Goal: Task Accomplishment & Management: Use online tool/utility

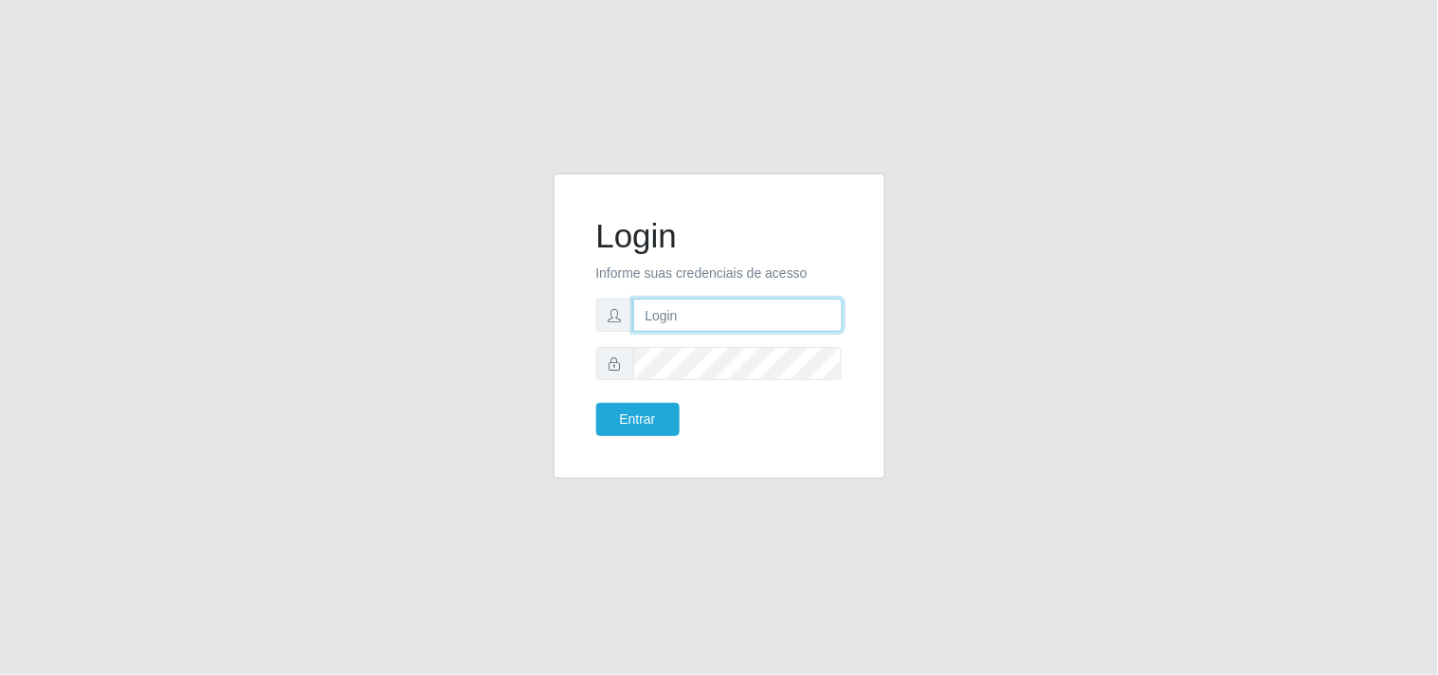
click at [737, 319] on input "text" at bounding box center [738, 315] width 210 height 33
type input "biatriz@comprebem"
click at [596, 403] on button "Entrar" at bounding box center [637, 419] width 83 height 33
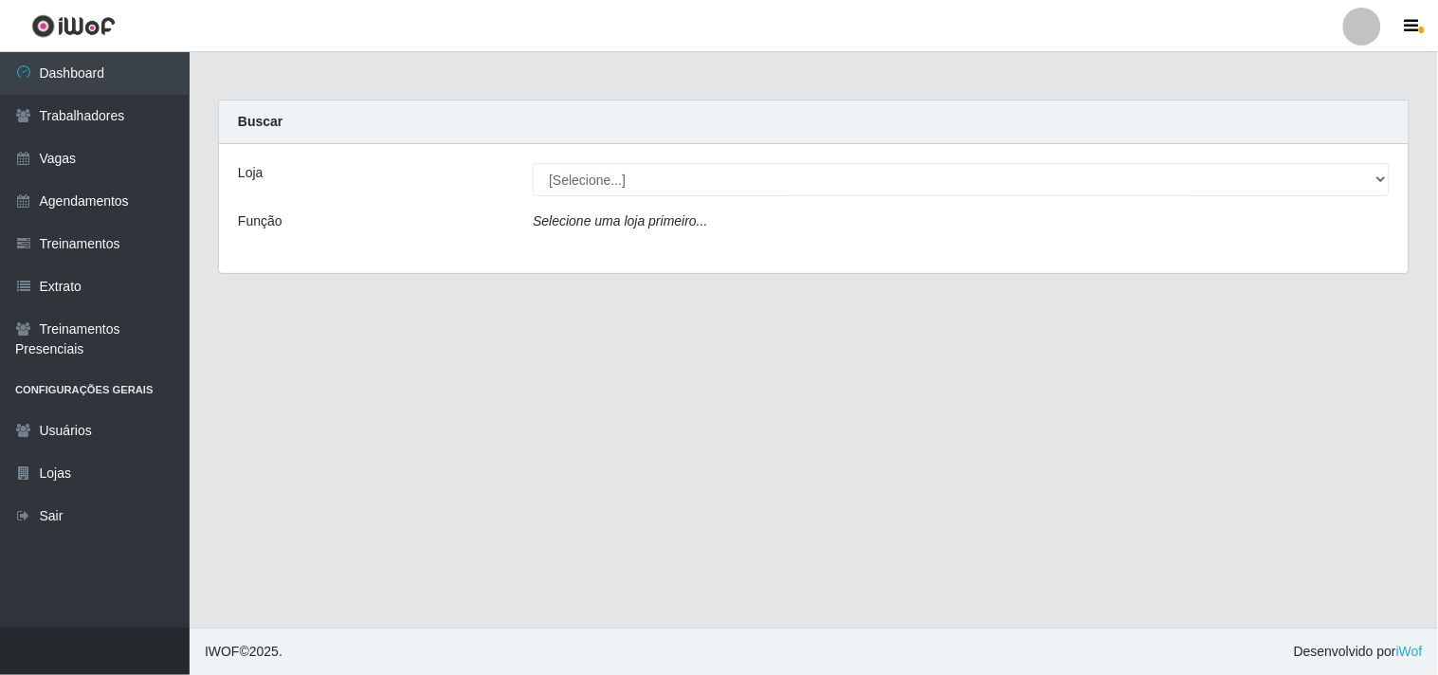
drag, startPoint x: 690, startPoint y: 216, endPoint x: 686, endPoint y: 204, distance: 12.9
click at [686, 204] on div "Loja [Selecione...] Supermercado Compre Bem - Itabaiana Função Selecione uma lo…" at bounding box center [814, 208] width 1190 height 129
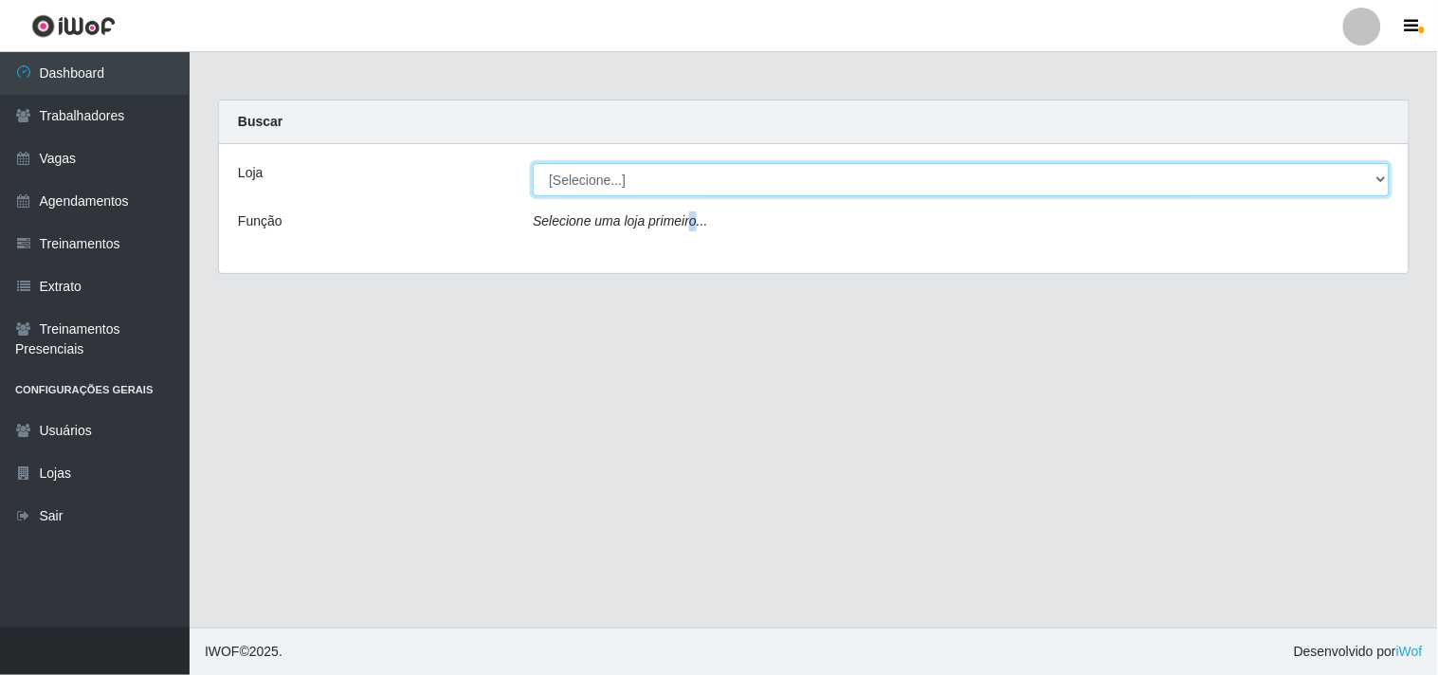
drag, startPoint x: 679, startPoint y: 178, endPoint x: 679, endPoint y: 192, distance: 14.2
click at [679, 186] on select "[Selecione...] Supermercado Compre Bem - Itabaiana" at bounding box center [961, 179] width 857 height 33
select select "264"
click at [533, 163] on select "[Selecione...] Supermercado Compre Bem - Itabaiana" at bounding box center [961, 179] width 857 height 33
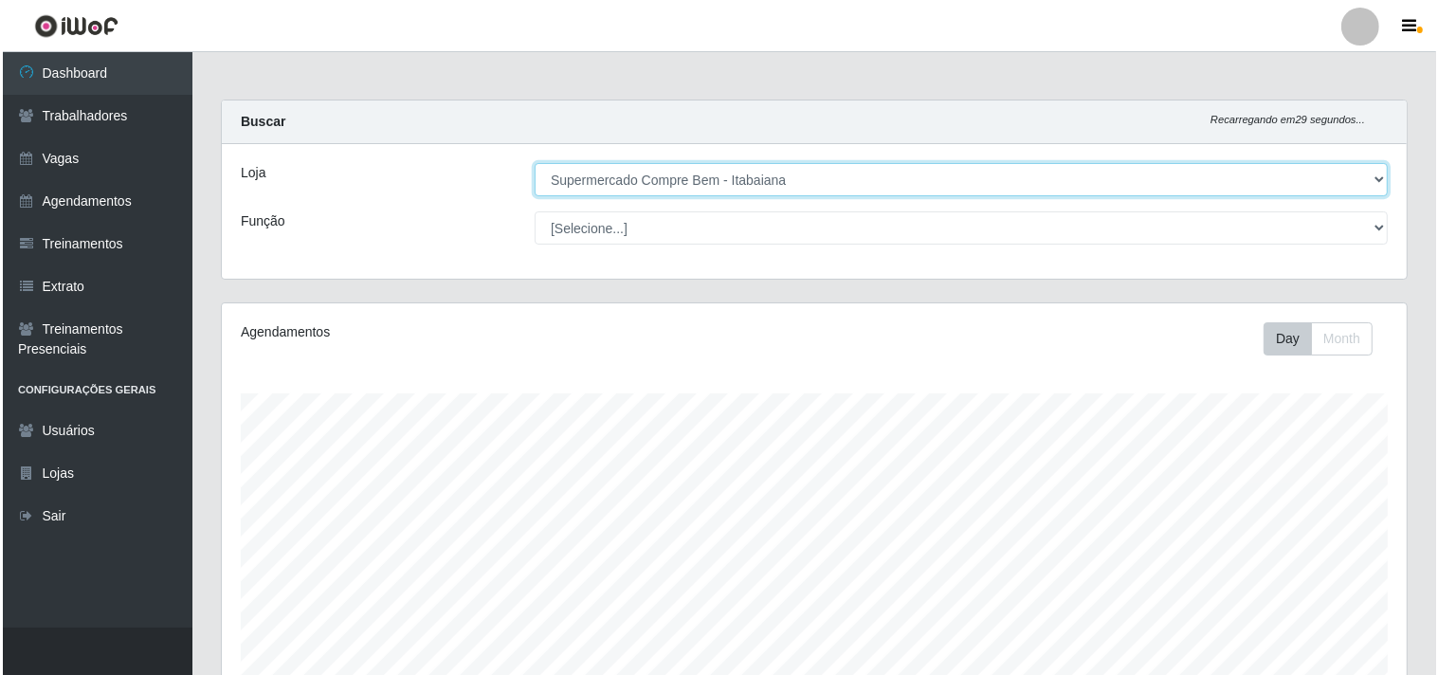
scroll to position [526, 0]
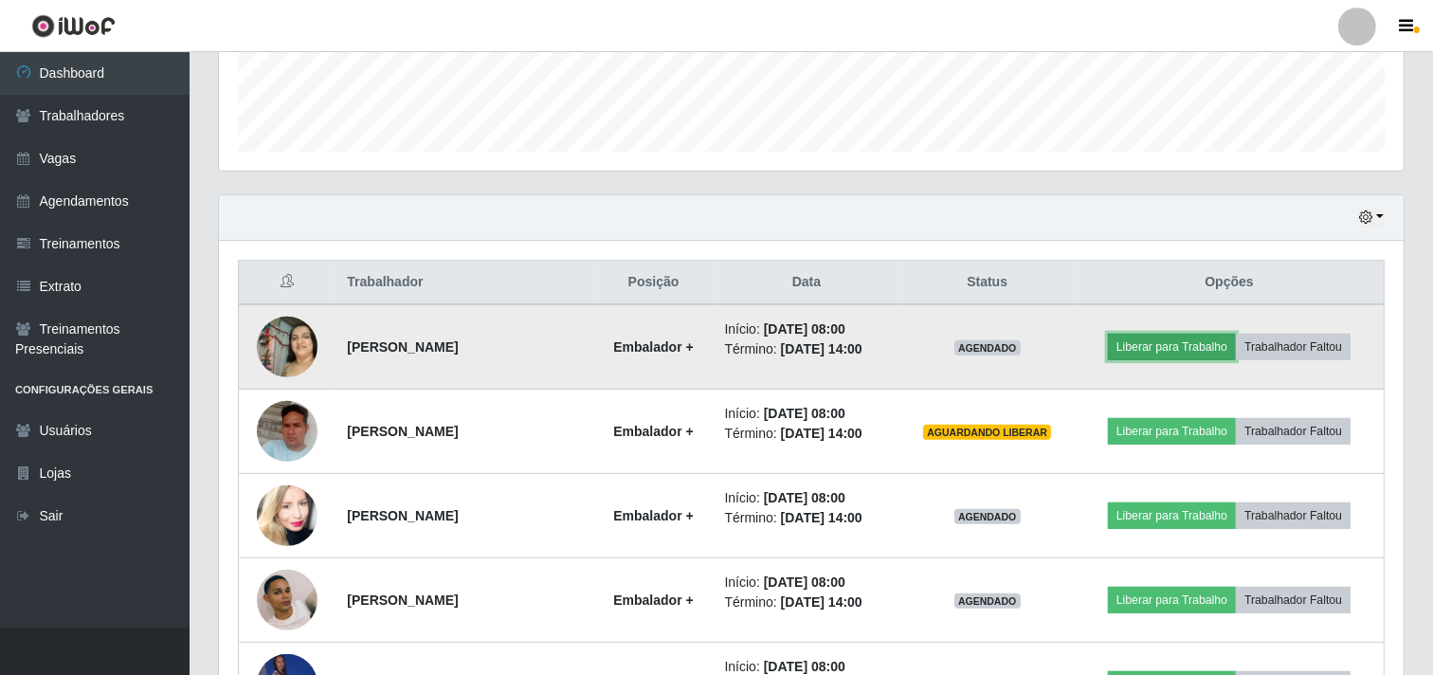
click at [1182, 345] on button "Liberar para Trabalho" at bounding box center [1172, 347] width 128 height 27
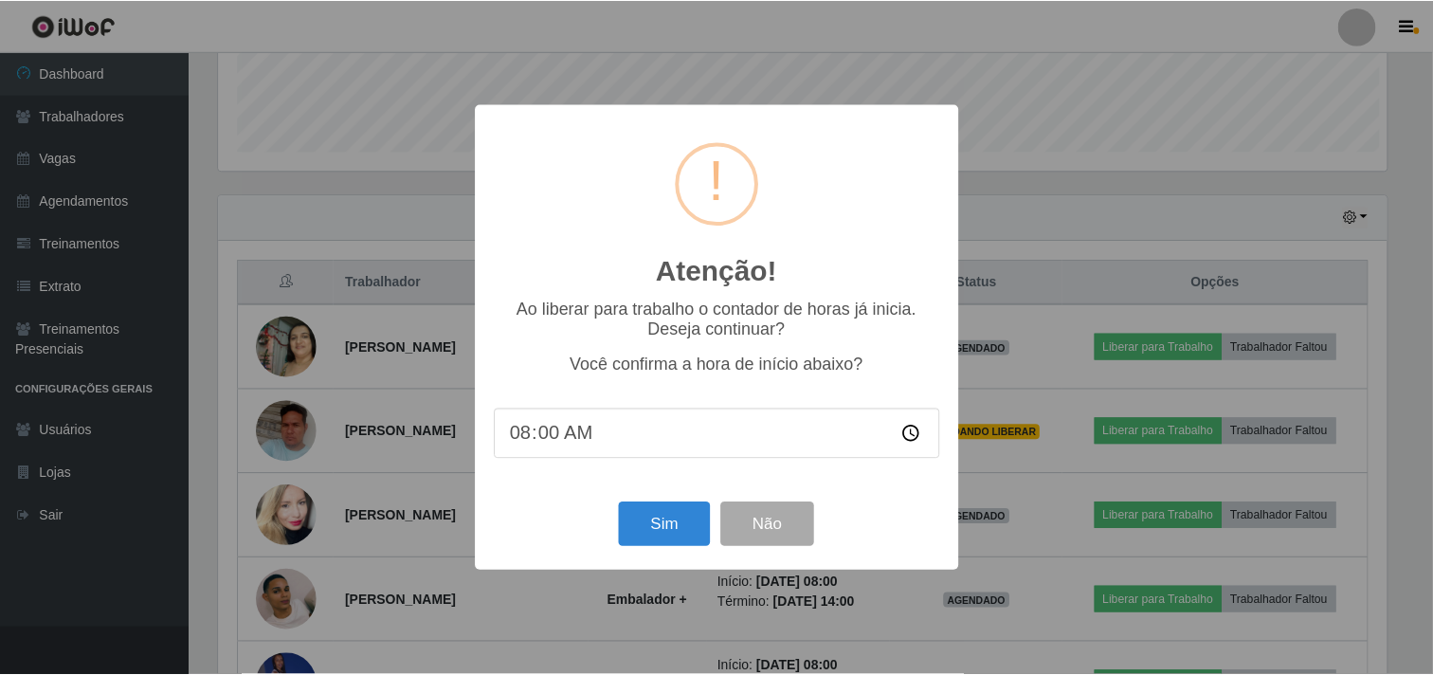
scroll to position [392, 1173]
click at [676, 531] on button "Sim" at bounding box center [667, 524] width 92 height 45
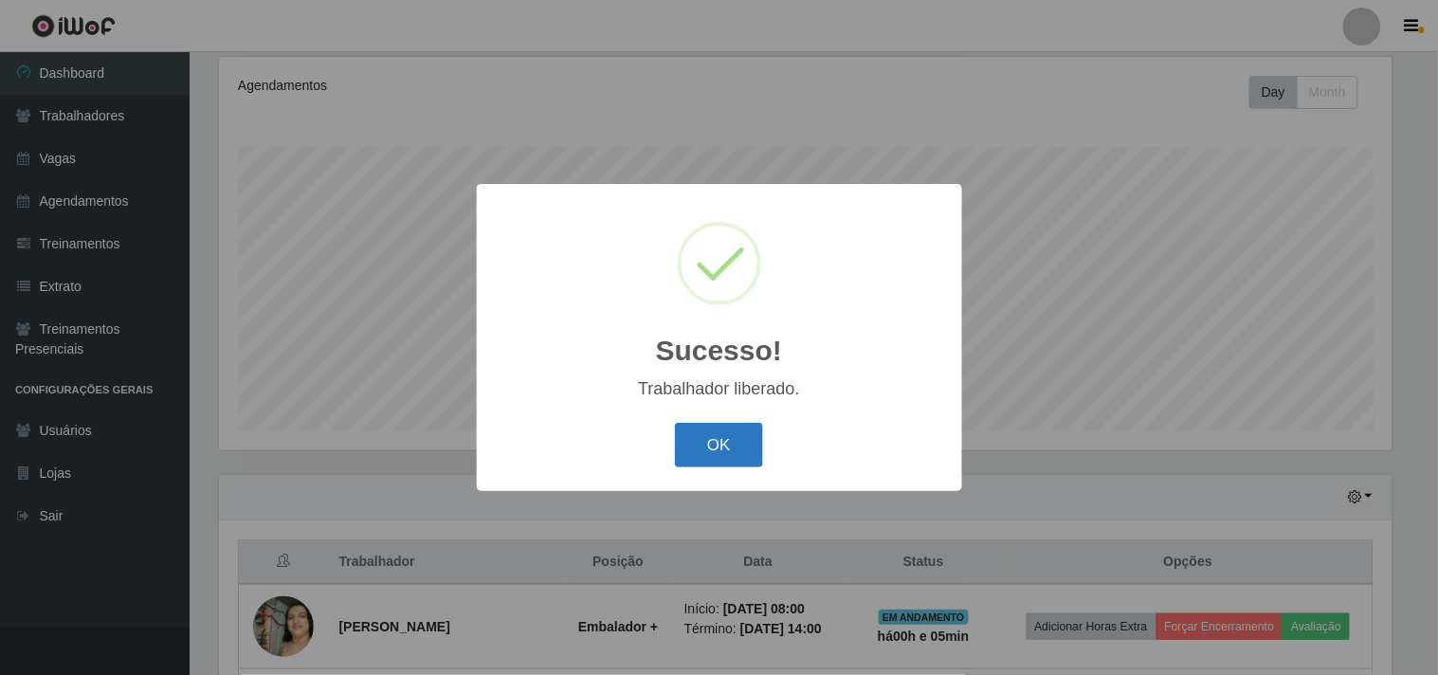
drag, startPoint x: 702, startPoint y: 472, endPoint x: 722, endPoint y: 424, distance: 52.3
click at [714, 443] on div "Sucesso! × Trabalhador liberado. OK Cancel" at bounding box center [719, 337] width 485 height 307
click at [722, 424] on button "OK" at bounding box center [719, 445] width 88 height 45
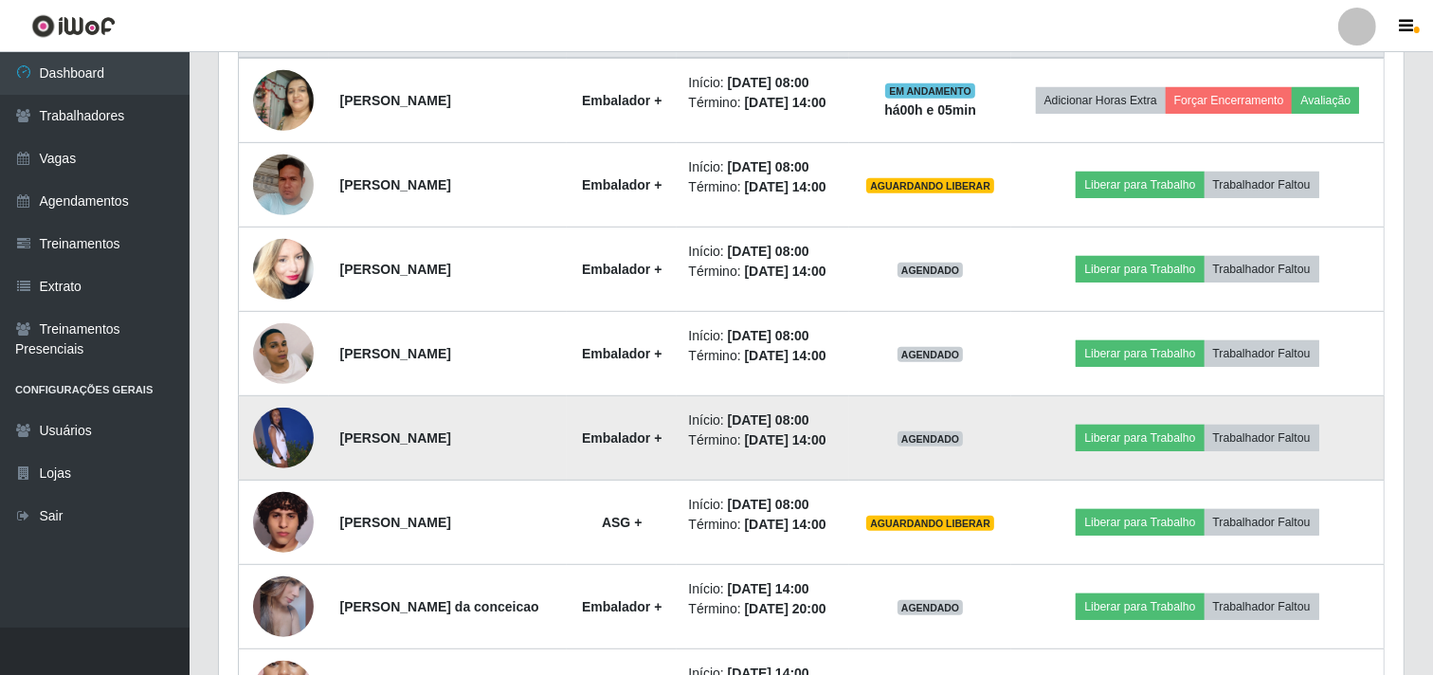
scroll to position [878, 0]
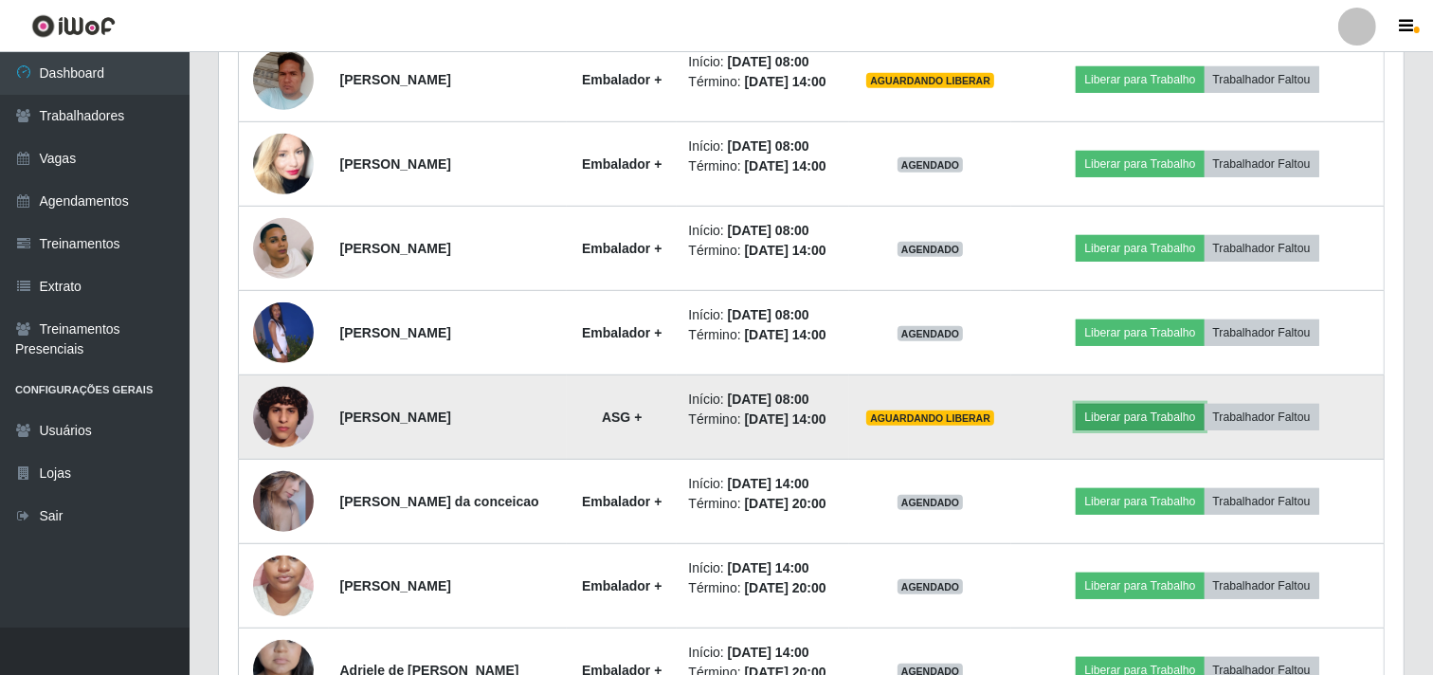
click at [1160, 430] on button "Liberar para Trabalho" at bounding box center [1140, 417] width 128 height 27
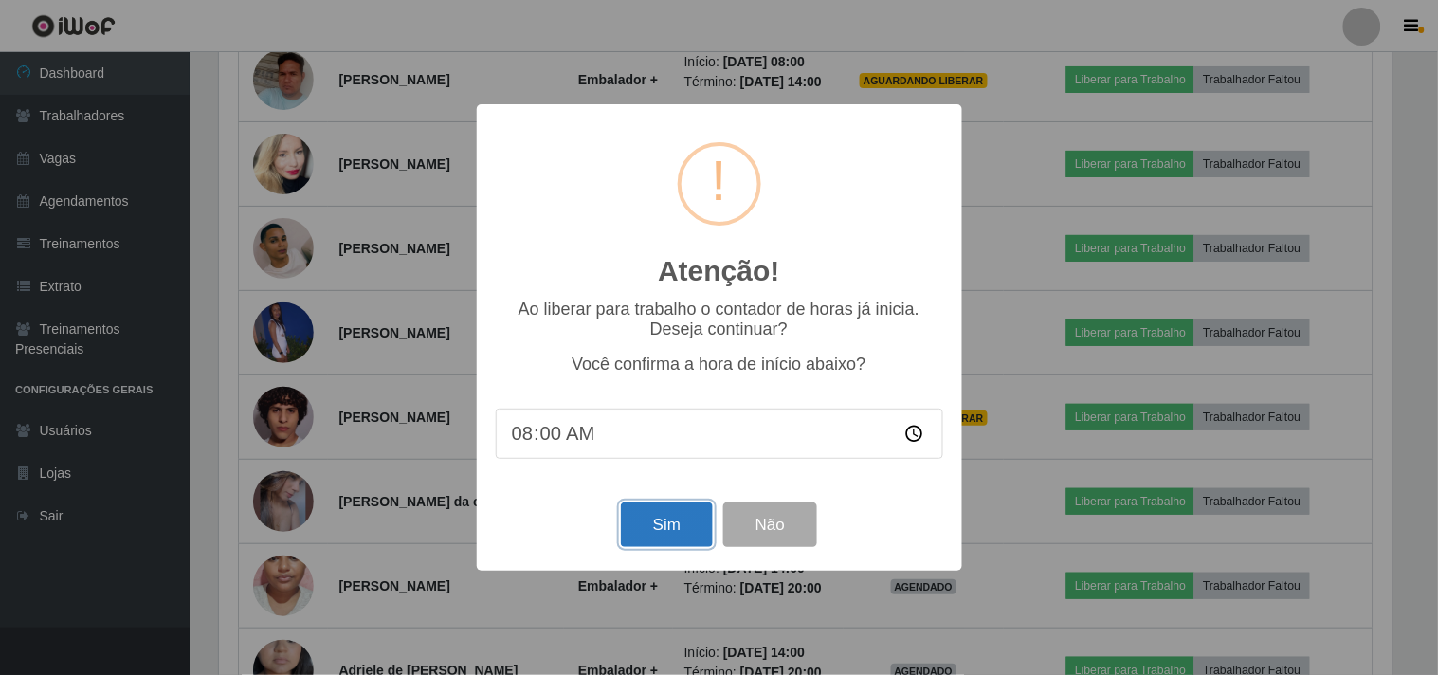
click at [678, 533] on button "Sim" at bounding box center [667, 524] width 92 height 45
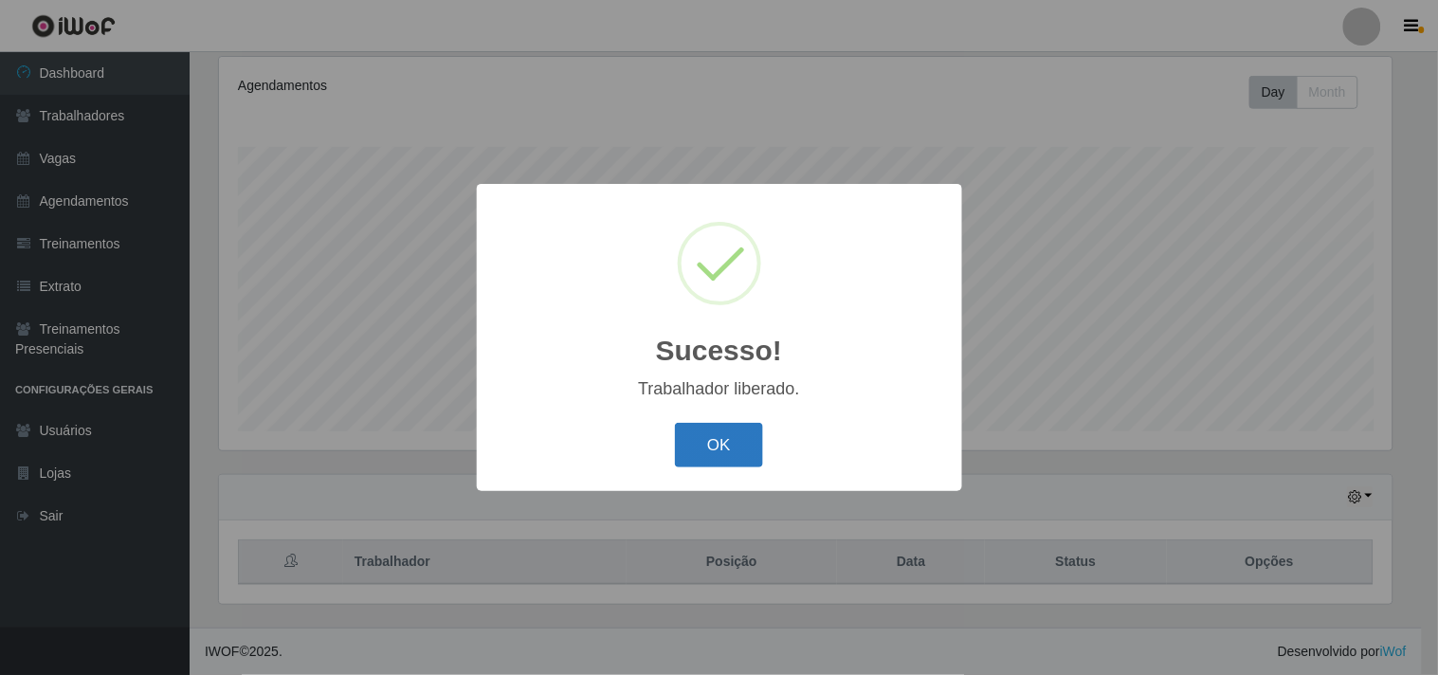
click at [699, 442] on button "OK" at bounding box center [719, 445] width 88 height 45
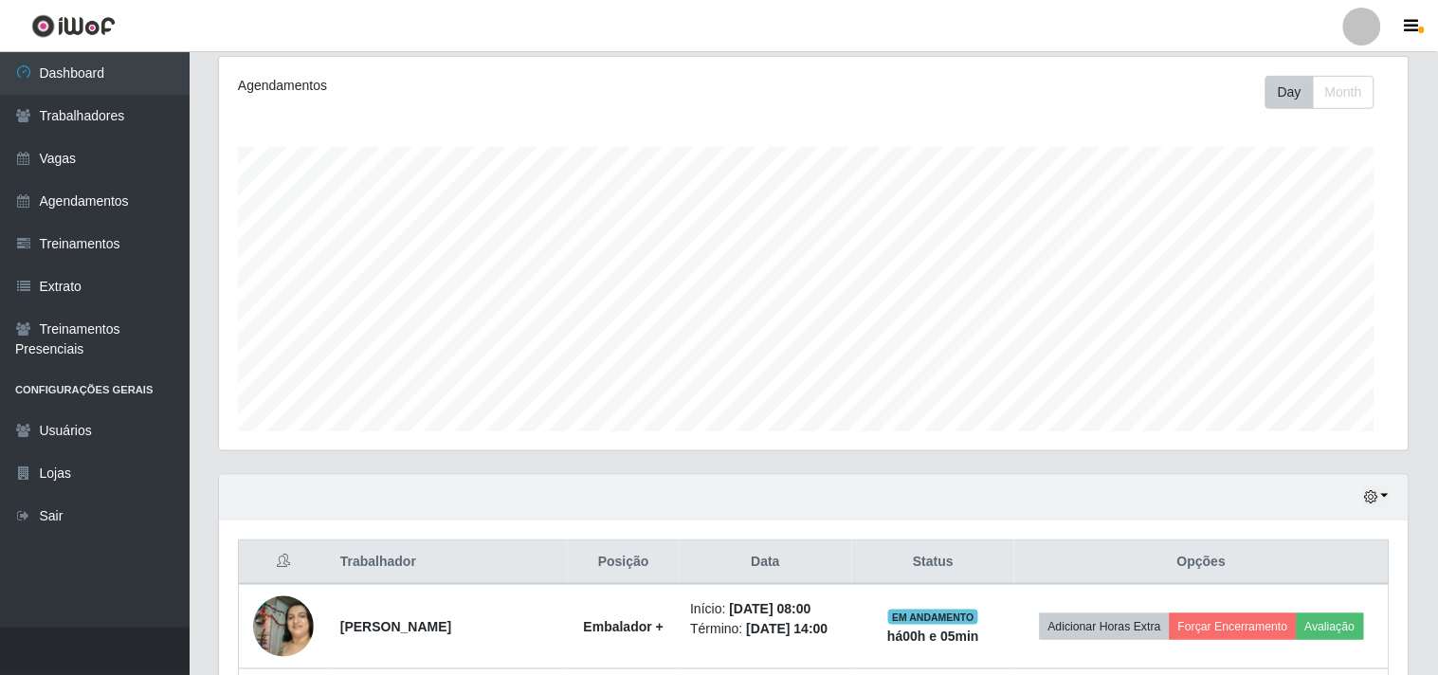
scroll to position [392, 1185]
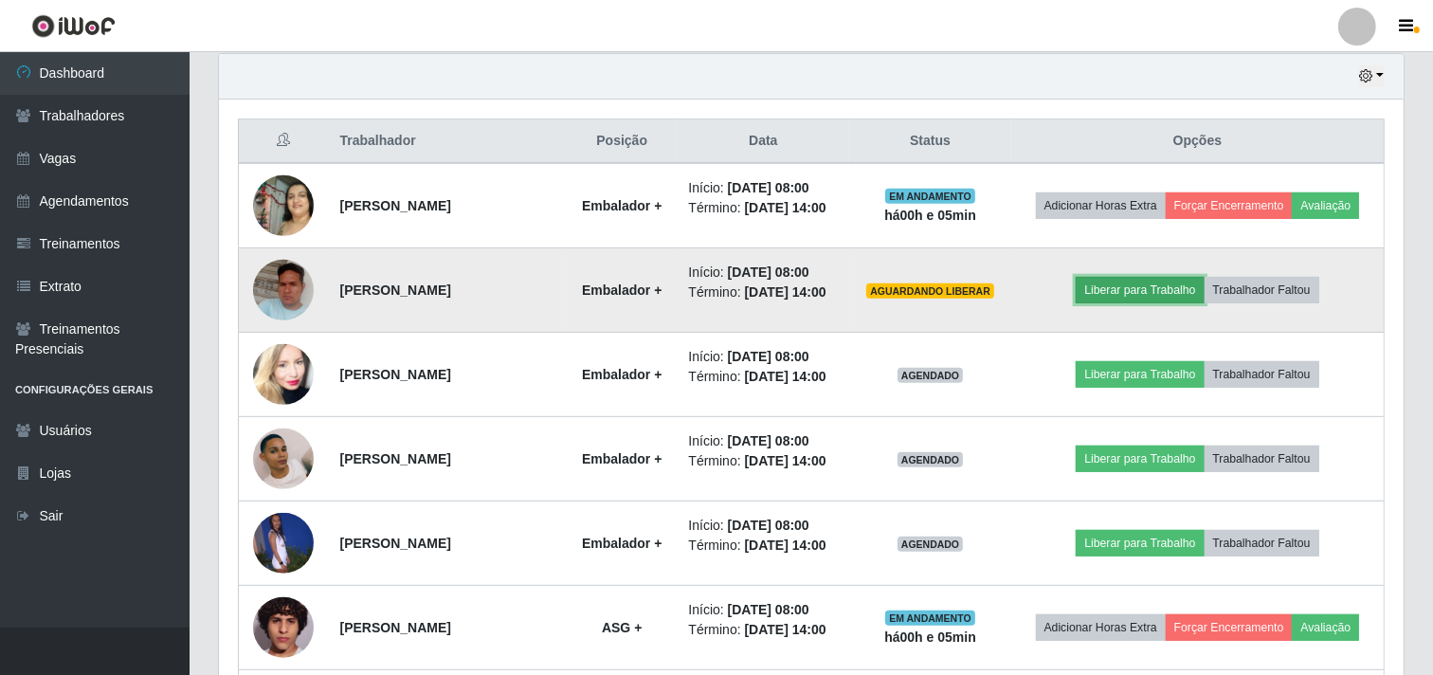
click at [1189, 303] on button "Liberar para Trabalho" at bounding box center [1140, 290] width 128 height 27
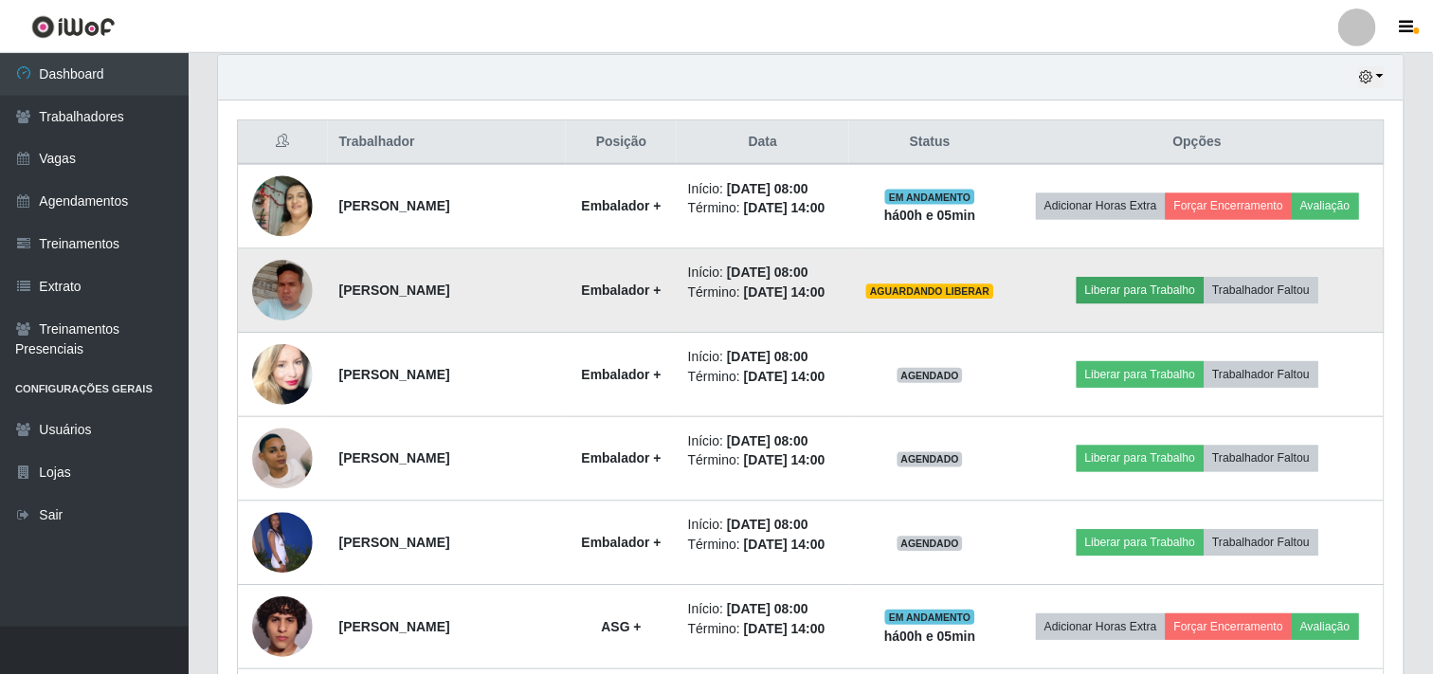
scroll to position [392, 1173]
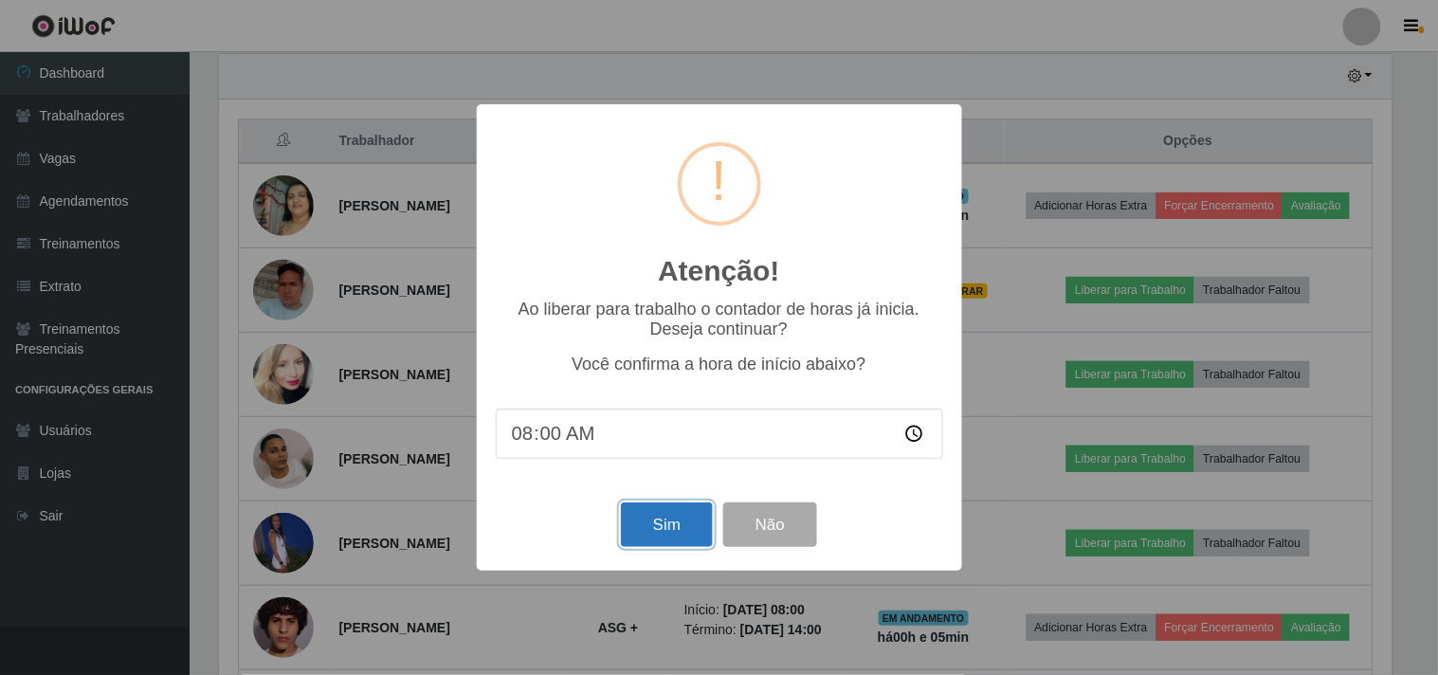
click at [655, 528] on button "Sim" at bounding box center [667, 524] width 92 height 45
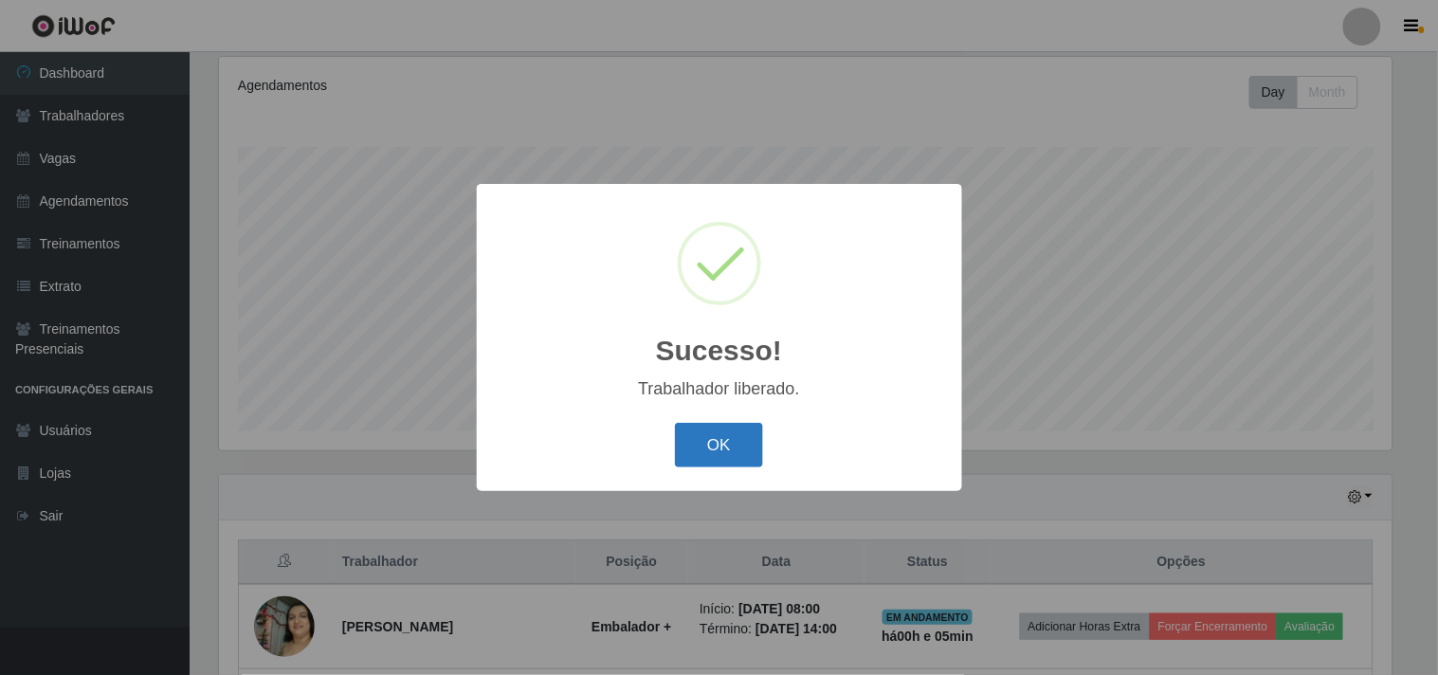
click at [739, 450] on button "OK" at bounding box center [719, 445] width 88 height 45
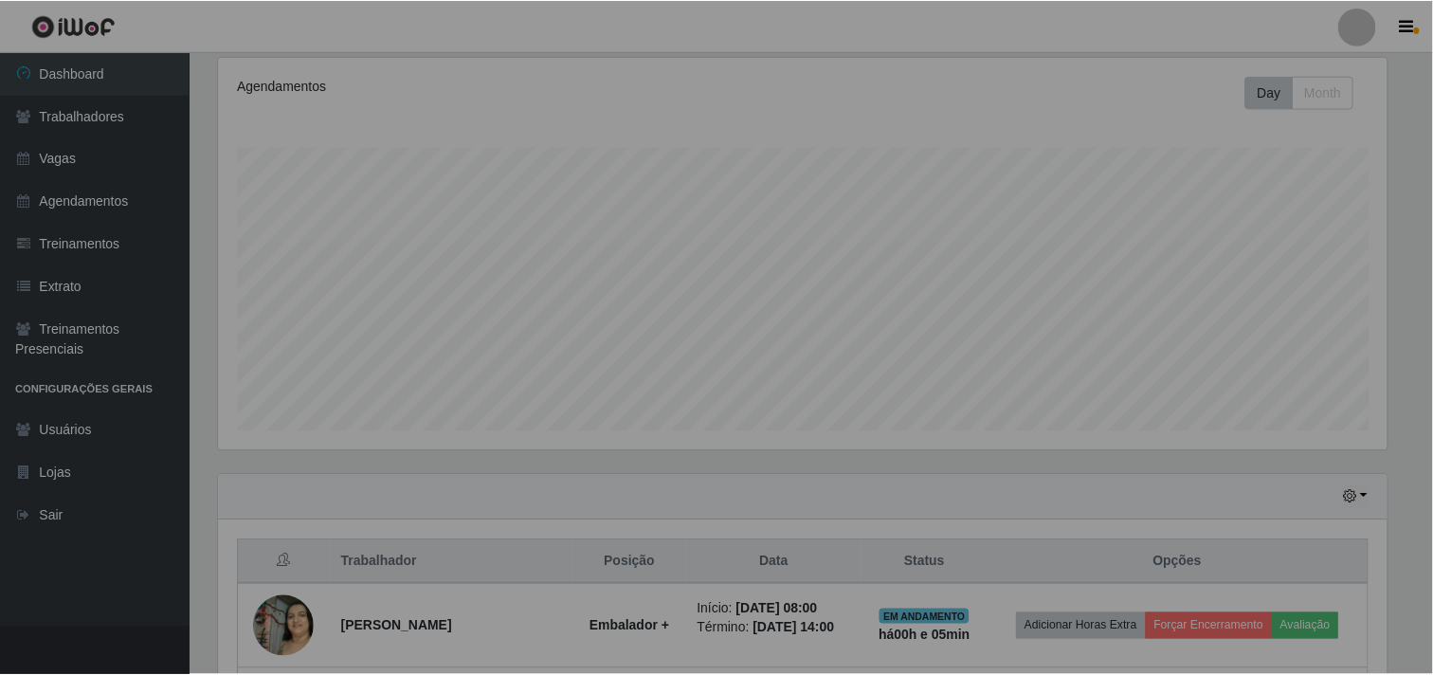
scroll to position [0, 0]
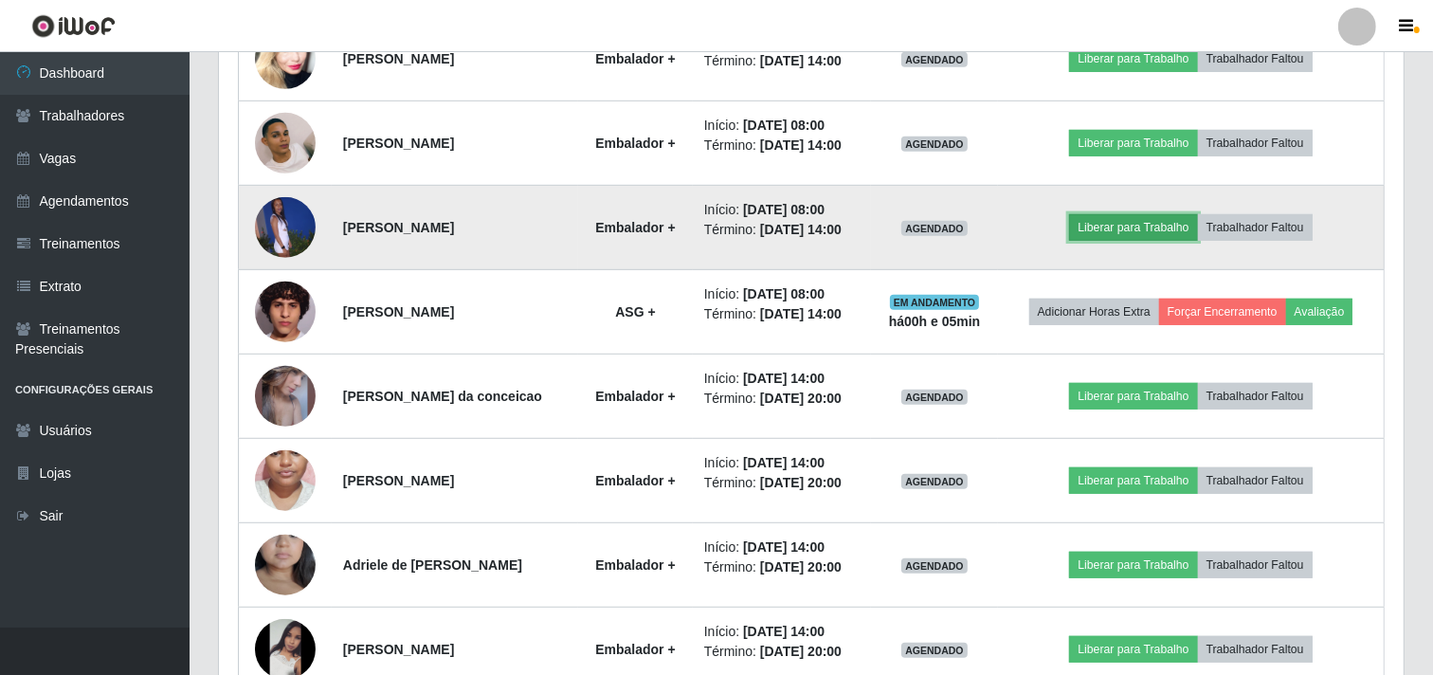
click at [1160, 241] on button "Liberar para Trabalho" at bounding box center [1133, 227] width 128 height 27
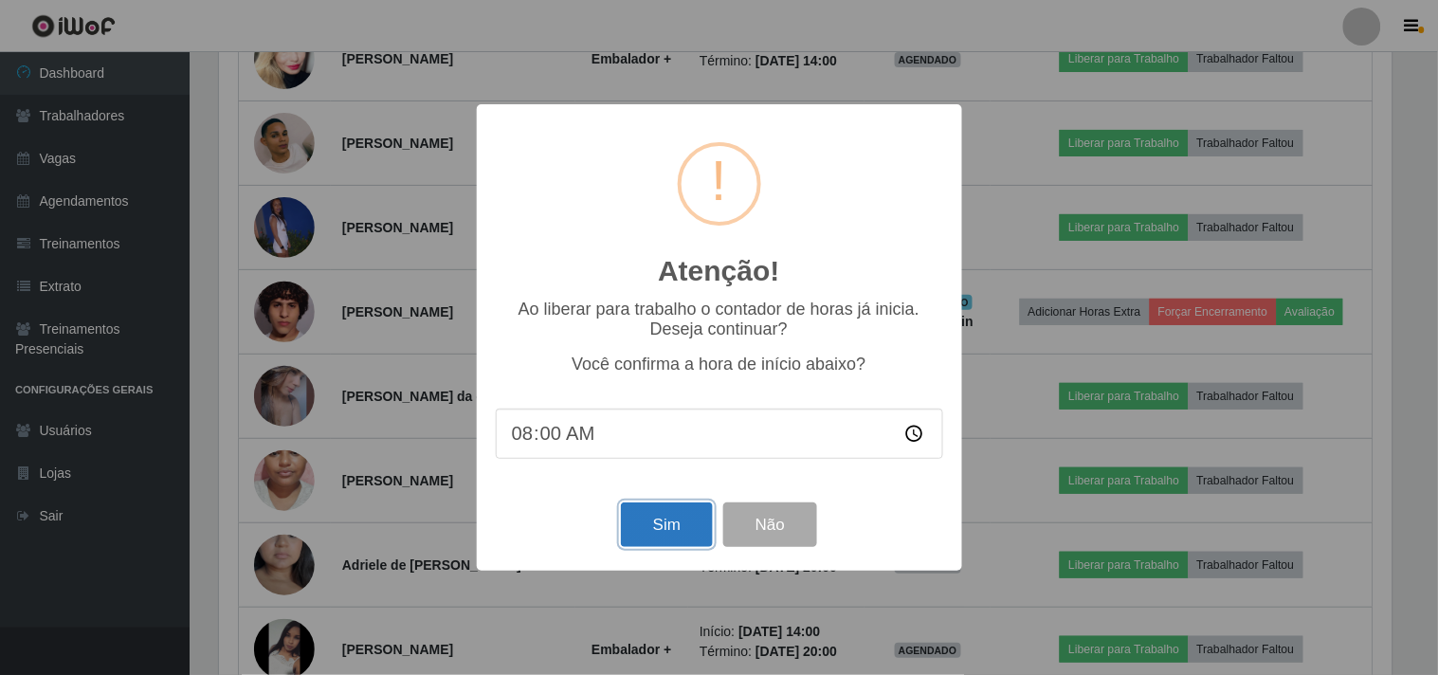
click at [627, 529] on button "Sim" at bounding box center [667, 524] width 92 height 45
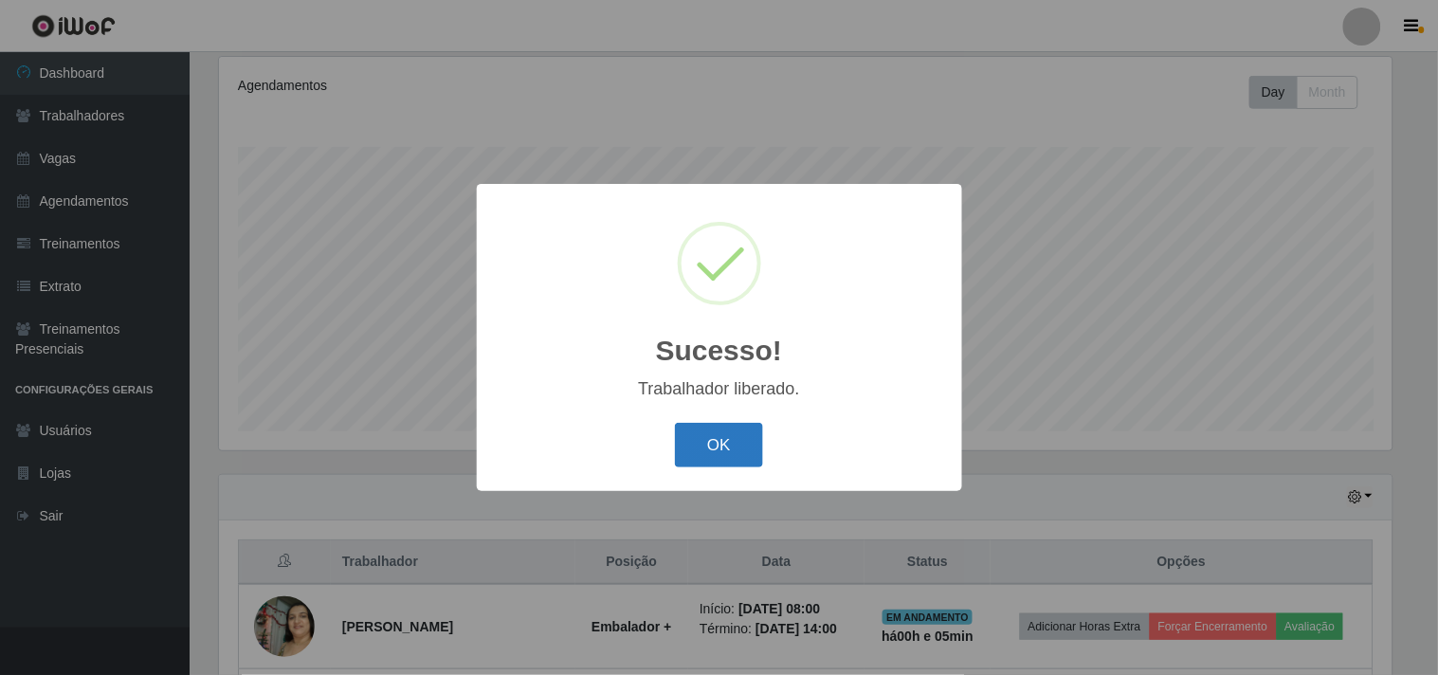
click at [724, 429] on button "OK" at bounding box center [719, 445] width 88 height 45
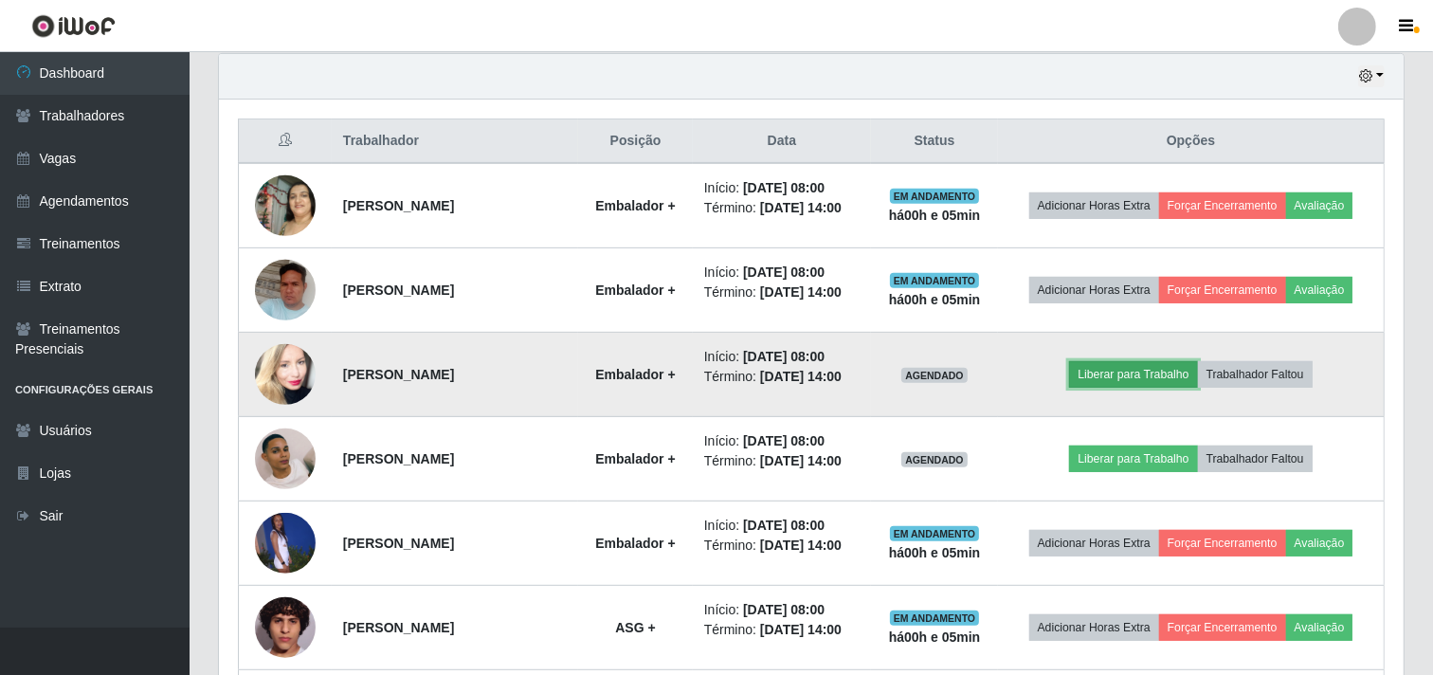
click at [1138, 388] on button "Liberar para Trabalho" at bounding box center [1133, 374] width 128 height 27
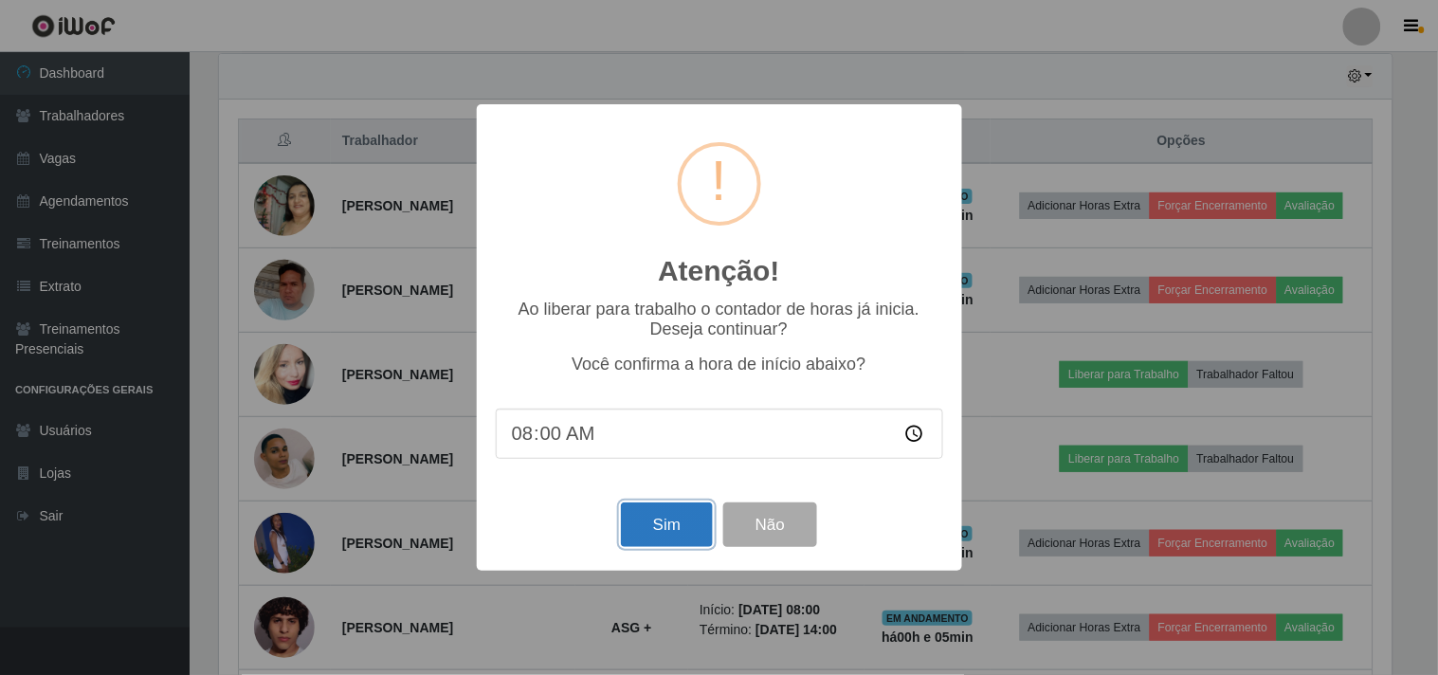
drag, startPoint x: 642, startPoint y: 546, endPoint x: 649, endPoint y: 534, distance: 14.5
click at [643, 545] on button "Sim" at bounding box center [667, 524] width 92 height 45
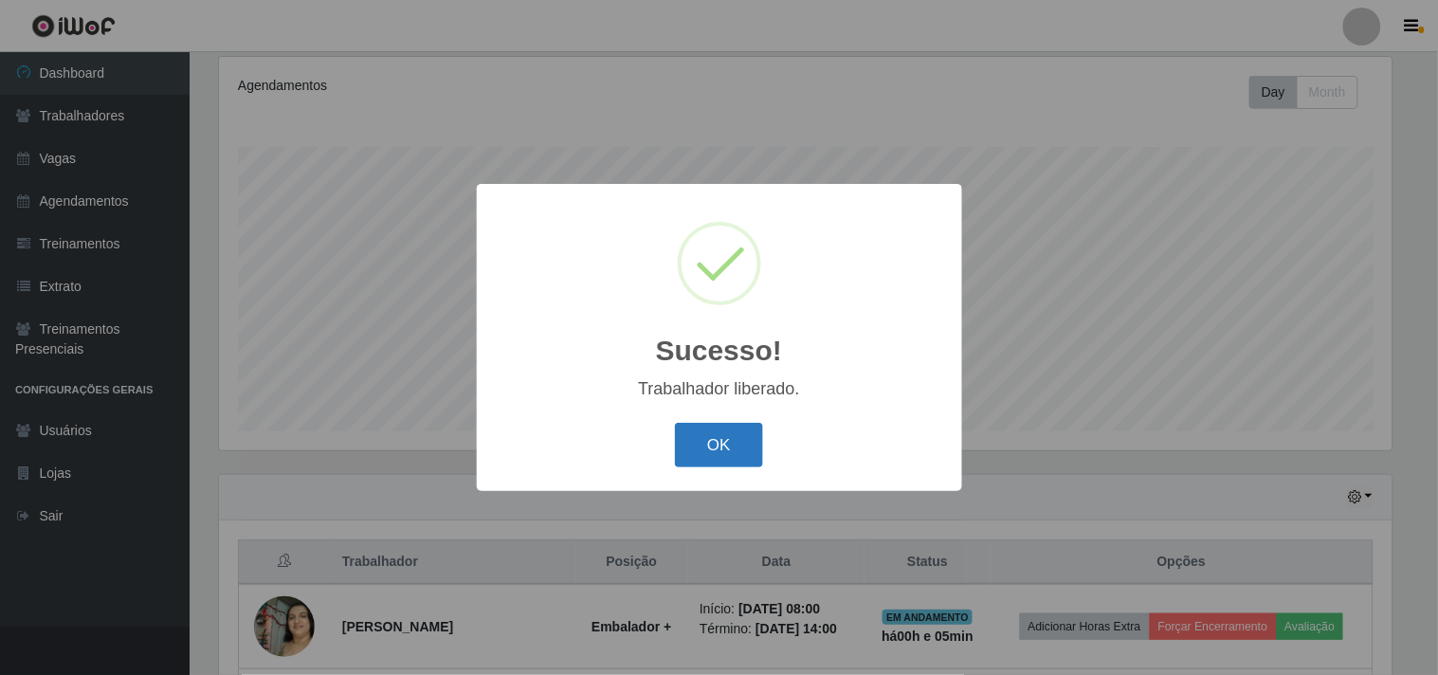
click at [680, 458] on button "OK" at bounding box center [719, 445] width 88 height 45
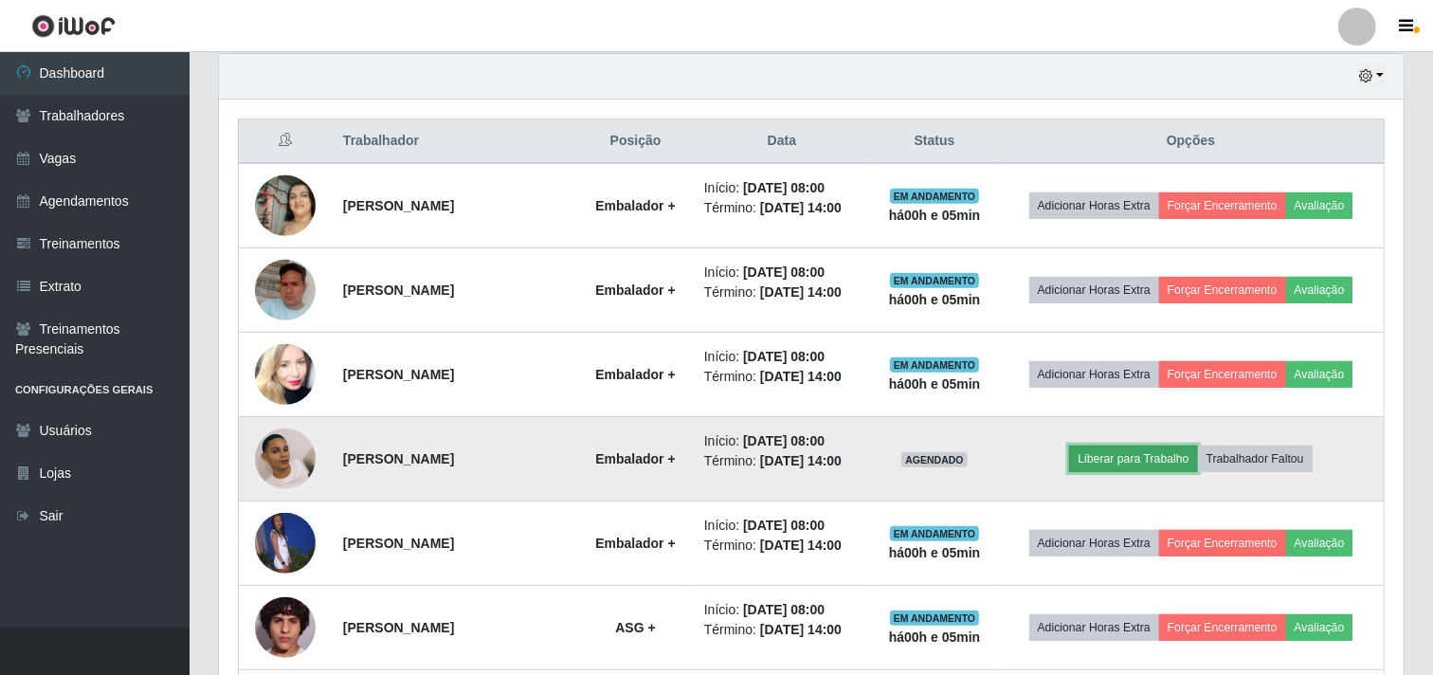
click at [1188, 472] on button "Liberar para Trabalho" at bounding box center [1133, 459] width 128 height 27
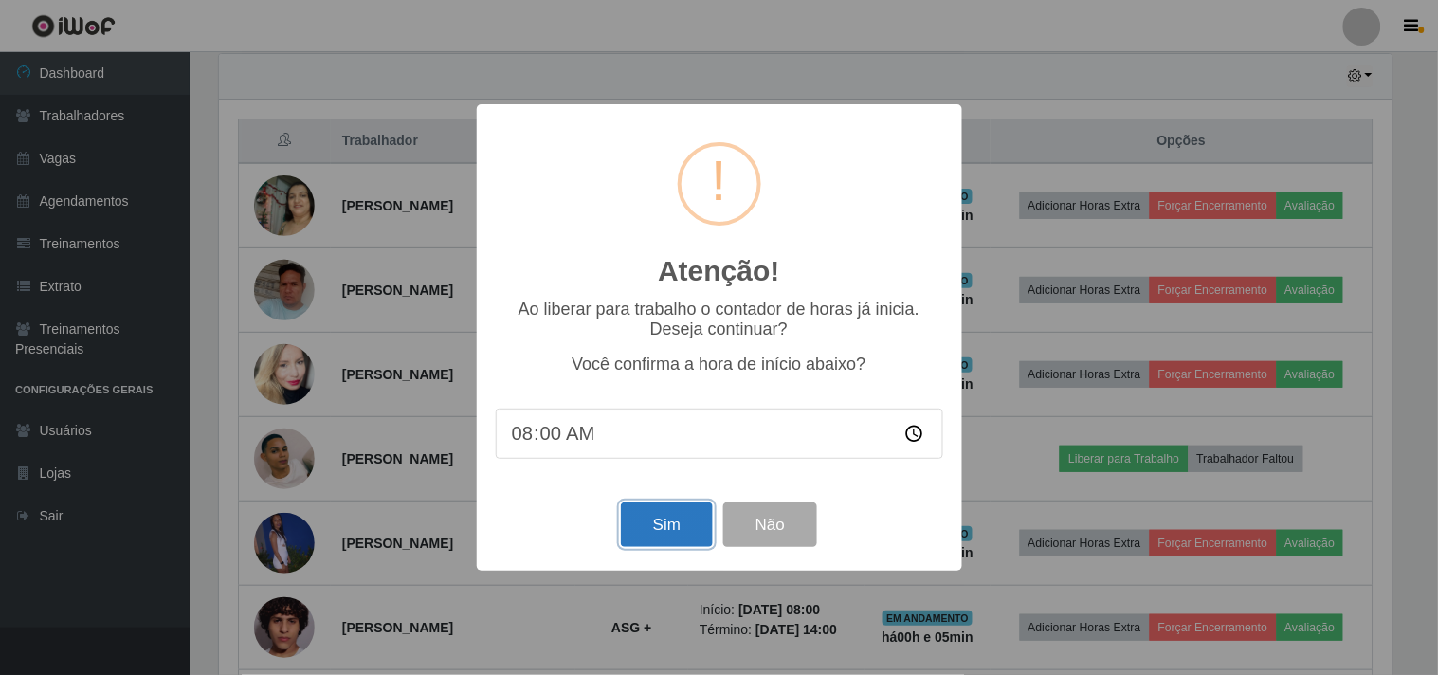
click at [676, 528] on button "Sim" at bounding box center [667, 524] width 92 height 45
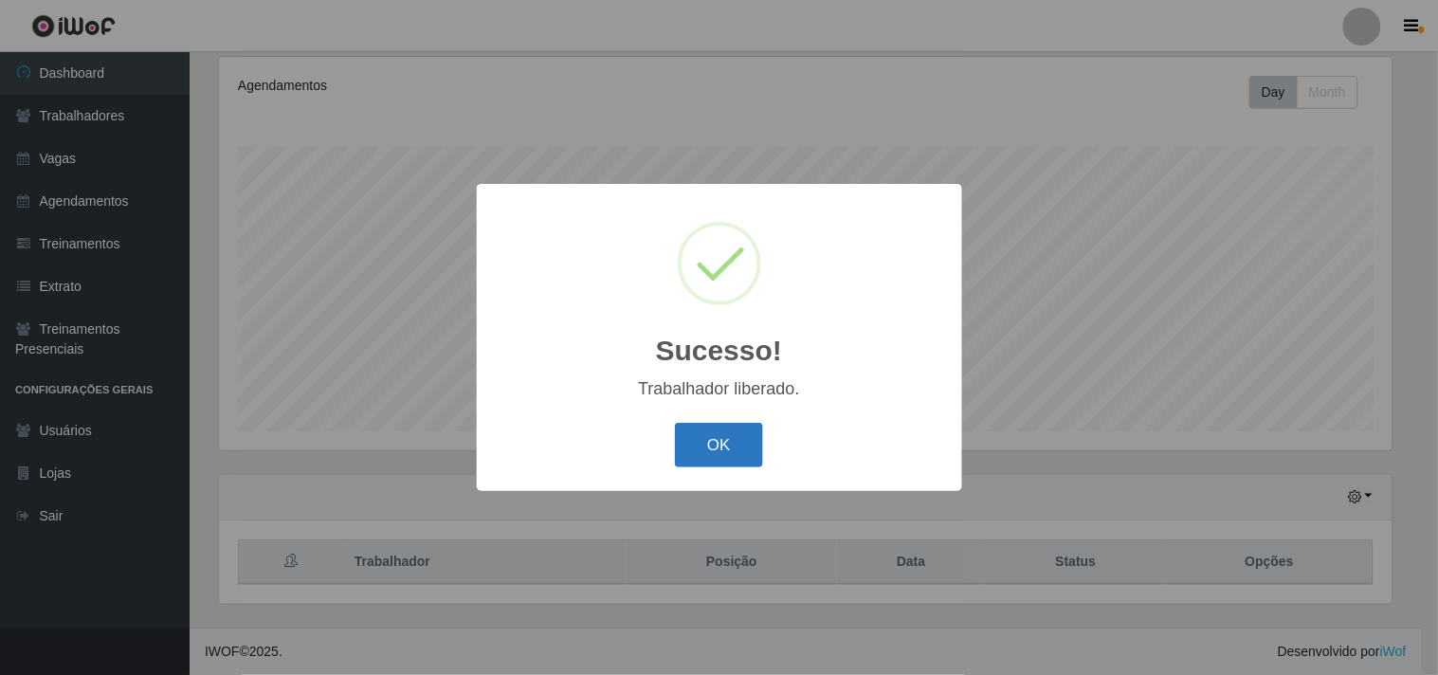
click at [744, 457] on button "OK" at bounding box center [719, 445] width 88 height 45
